Goal: Check status: Check status

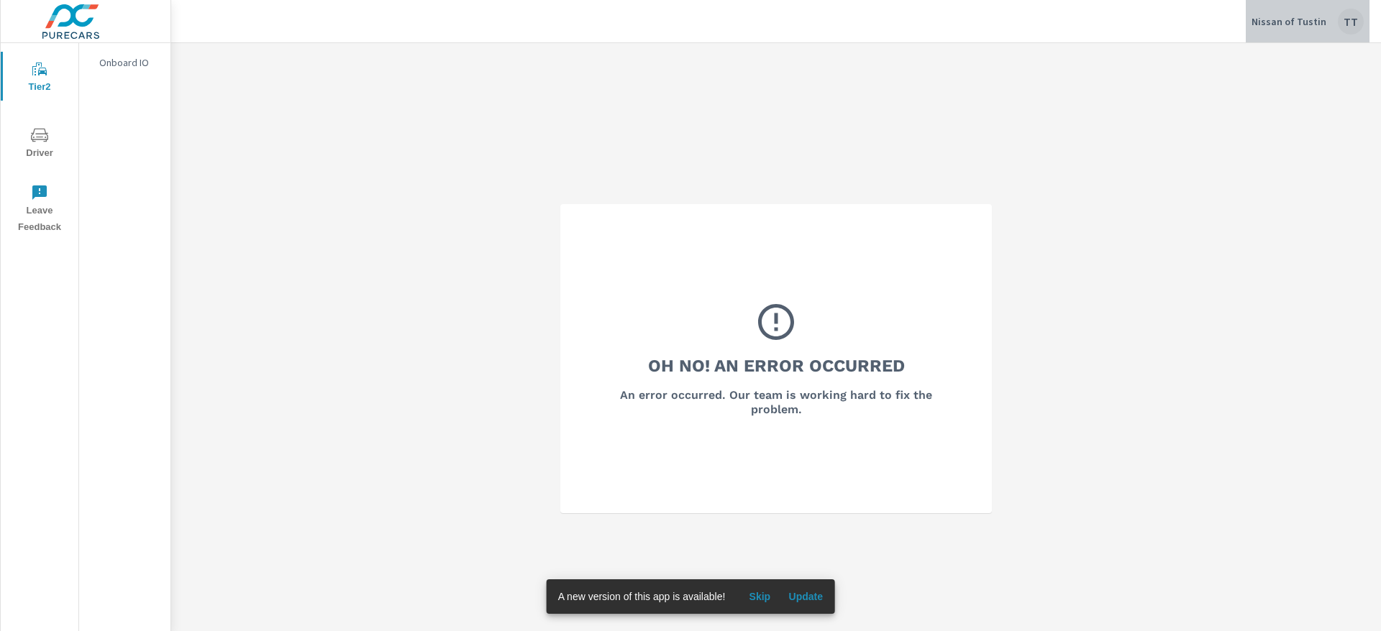
click at [1345, 24] on div "TT" at bounding box center [1351, 22] width 26 height 26
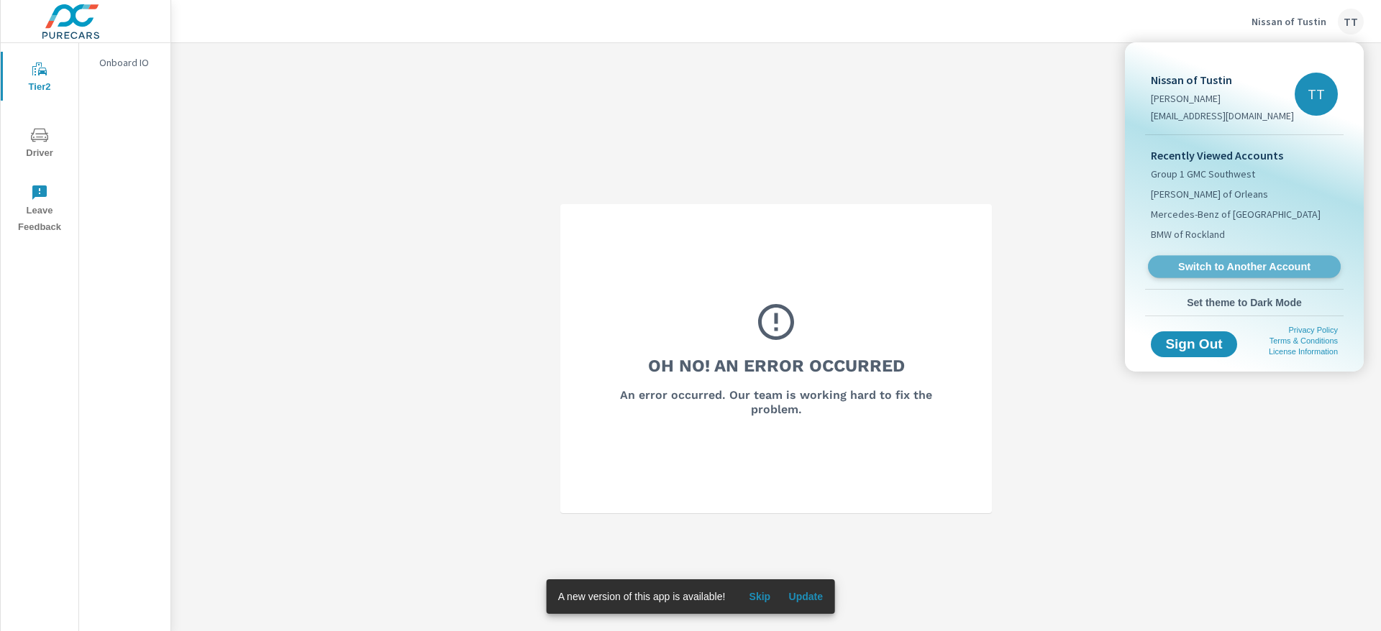
click at [1196, 274] on link "Switch to Another Account" at bounding box center [1244, 267] width 193 height 22
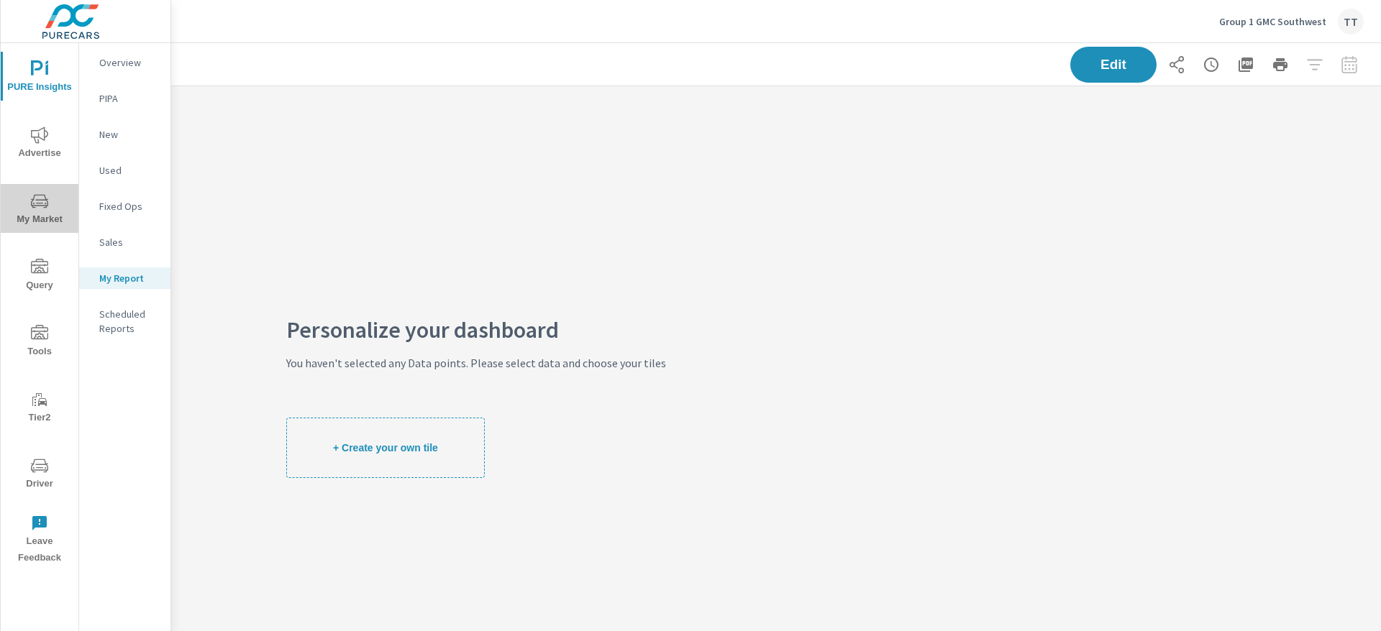
click at [35, 205] on icon "nav menu" at bounding box center [39, 201] width 17 height 17
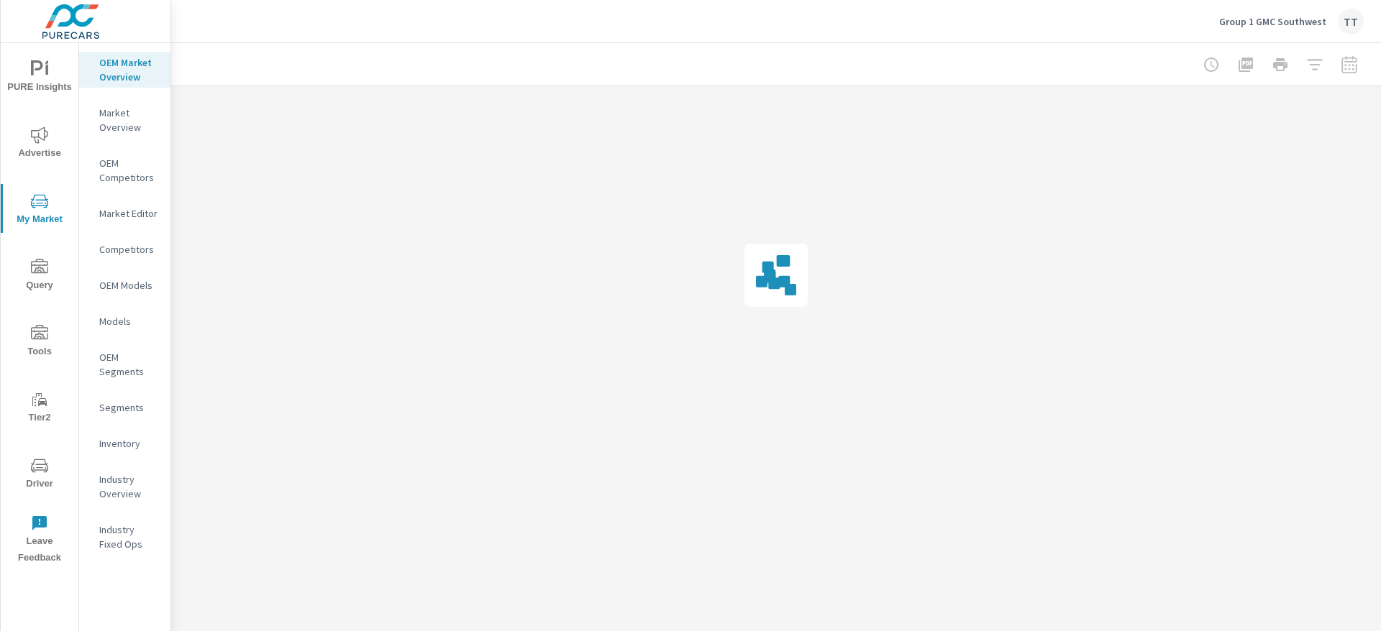
click at [36, 160] on span "Advertise" at bounding box center [39, 144] width 69 height 35
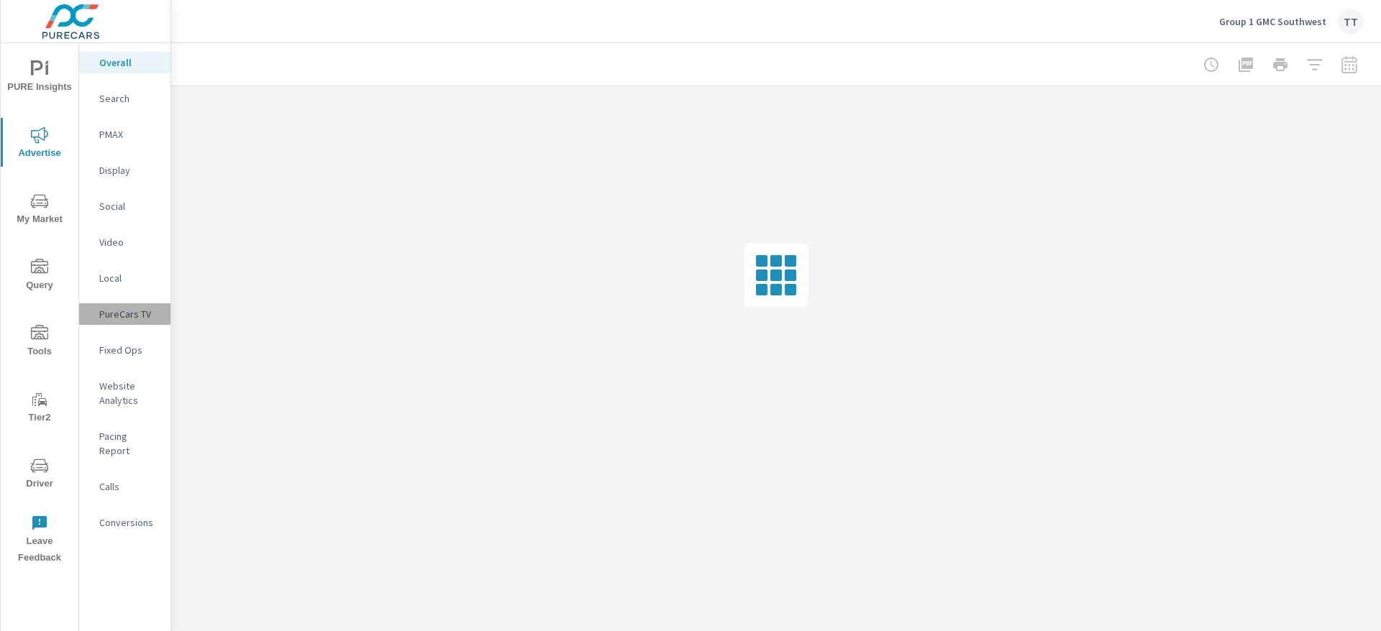
click at [112, 312] on p "PureCars TV" at bounding box center [129, 314] width 60 height 14
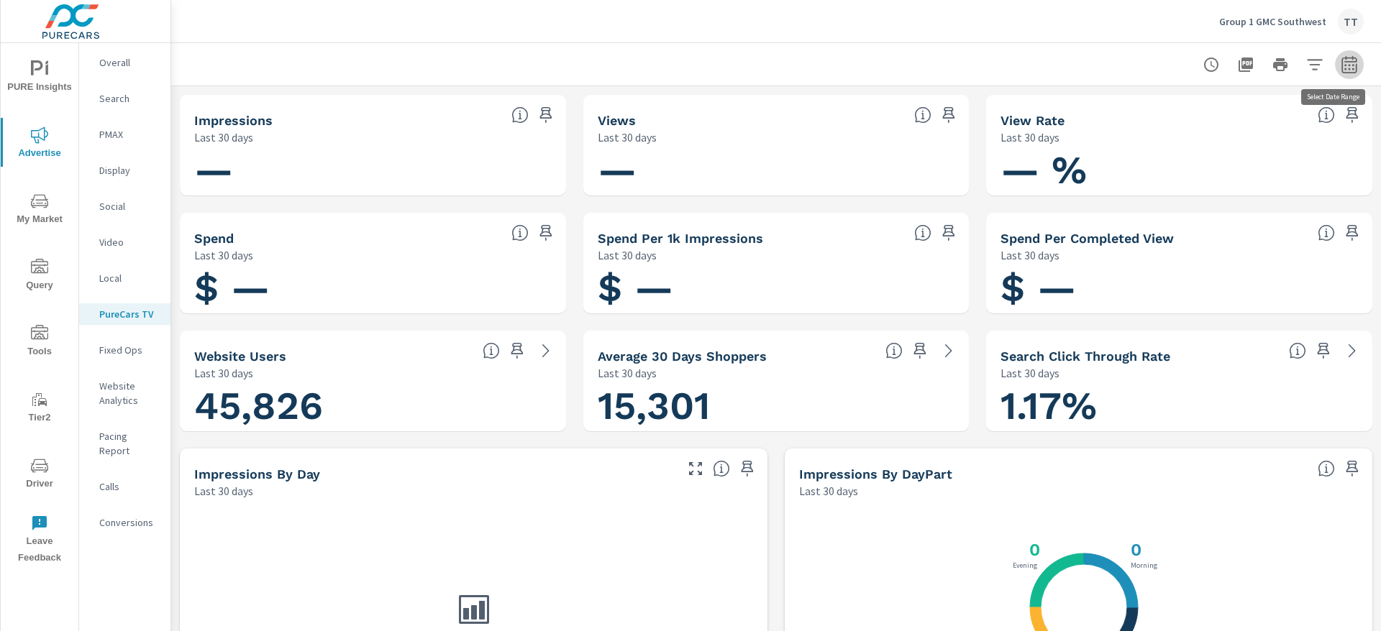
click at [1340, 59] on icon "button" at bounding box center [1348, 64] width 17 height 17
select select "Last 30 days"
click at [1345, 58] on icon "button" at bounding box center [1348, 64] width 17 height 17
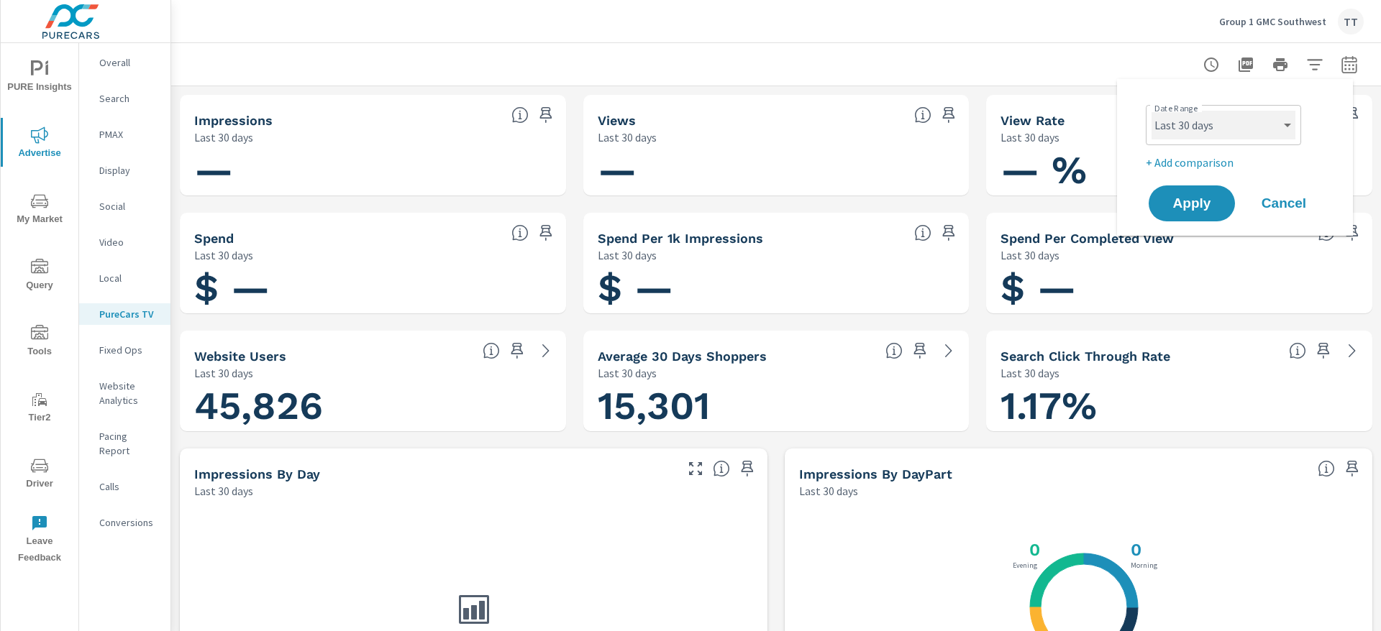
click at [1235, 127] on select "Custom [DATE] Last week Last 7 days Last 14 days Last 30 days Last 45 days Last…" at bounding box center [1223, 125] width 144 height 29
click at [1151, 111] on select "Custom [DATE] Last week Last 7 days Last 14 days Last 30 days Last 45 days Last…" at bounding box center [1223, 125] width 144 height 29
select select "Last month"
click at [1184, 212] on button "Apply" at bounding box center [1191, 203] width 89 height 37
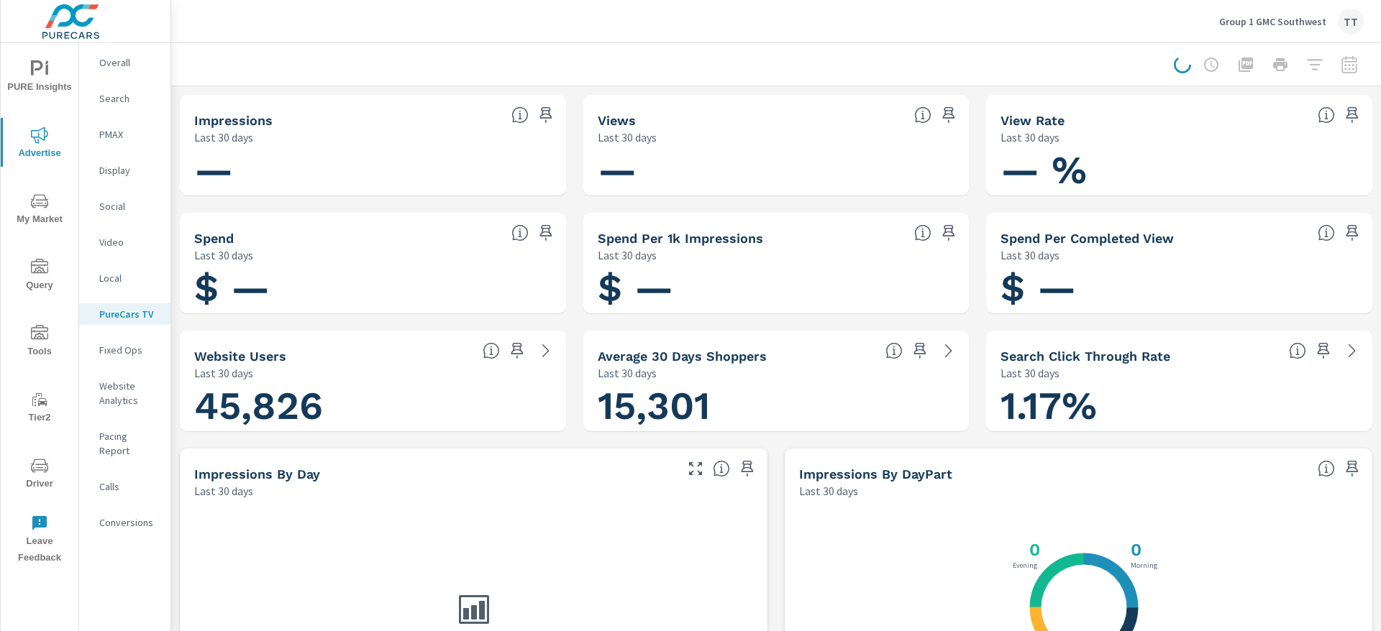
click at [1199, 160] on button "Apply" at bounding box center [1232, 149] width 67 height 21
click at [40, 475] on span "Driver" at bounding box center [39, 474] width 69 height 35
